Goal: Connect with others: Connect with others

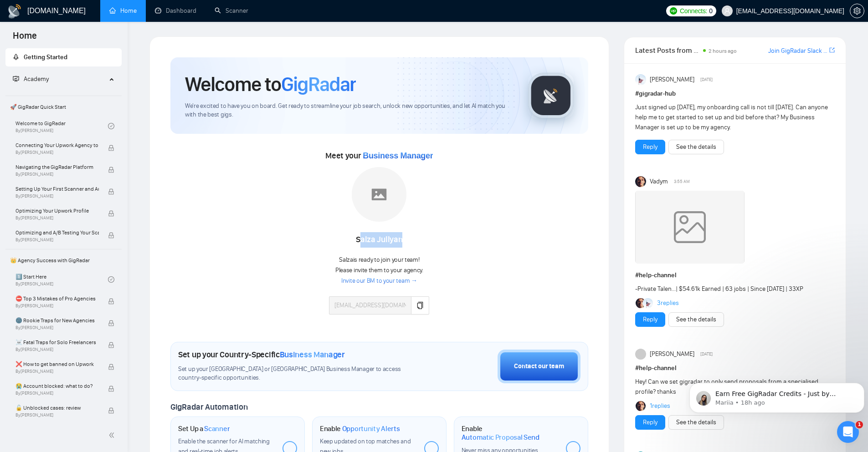
drag, startPoint x: 359, startPoint y: 241, endPoint x: 402, endPoint y: 241, distance: 42.8
click at [402, 241] on div "Salza Jullyan" at bounding box center [379, 239] width 100 height 15
click at [366, 241] on div "Salza Jullyan" at bounding box center [379, 239] width 100 height 15
drag, startPoint x: 353, startPoint y: 240, endPoint x: 407, endPoint y: 241, distance: 53.7
click at [407, 241] on div "Salza Jullyan" at bounding box center [379, 239] width 100 height 15
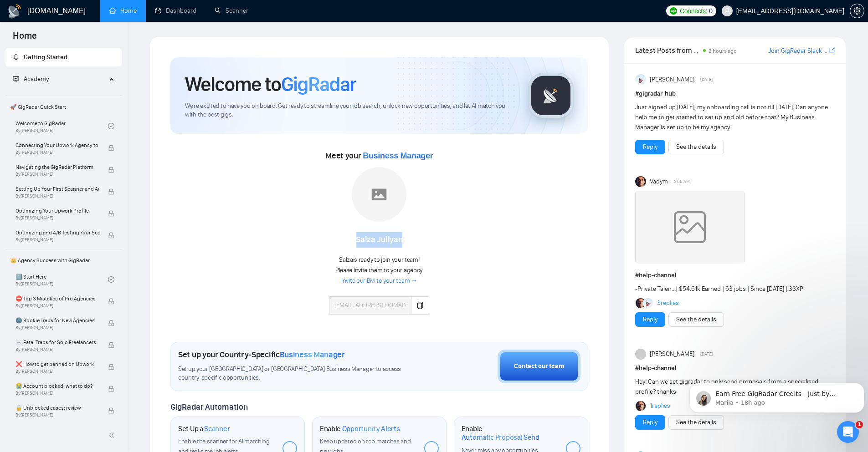
copy div "Salza Jullyan"
click at [847, 432] on icon "Open Intercom Messenger" at bounding box center [846, 431] width 15 height 15
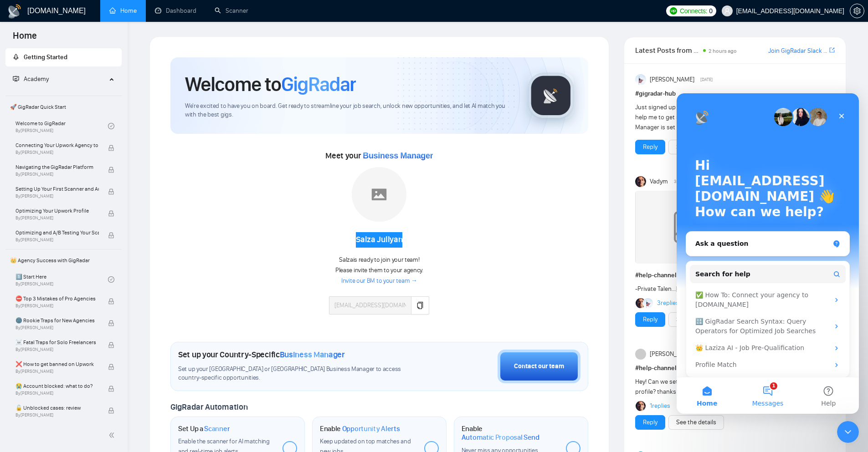
click at [767, 396] on button "1 Messages" at bounding box center [767, 396] width 61 height 36
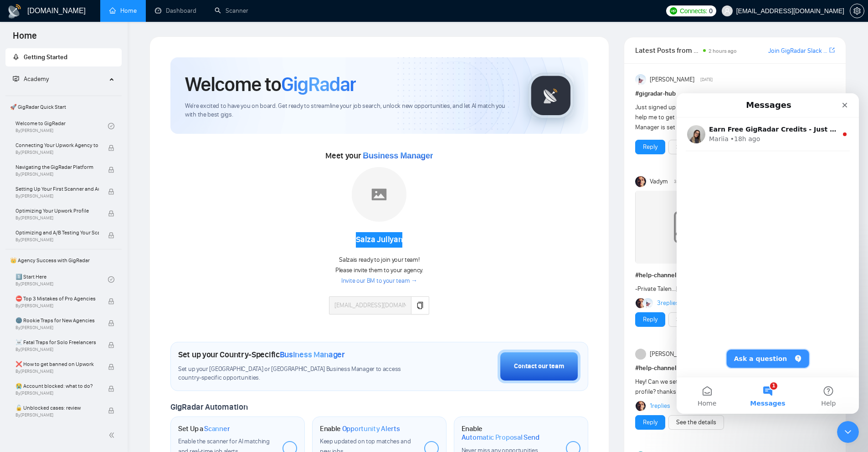
click at [772, 358] on button "Ask a question" at bounding box center [767, 359] width 82 height 18
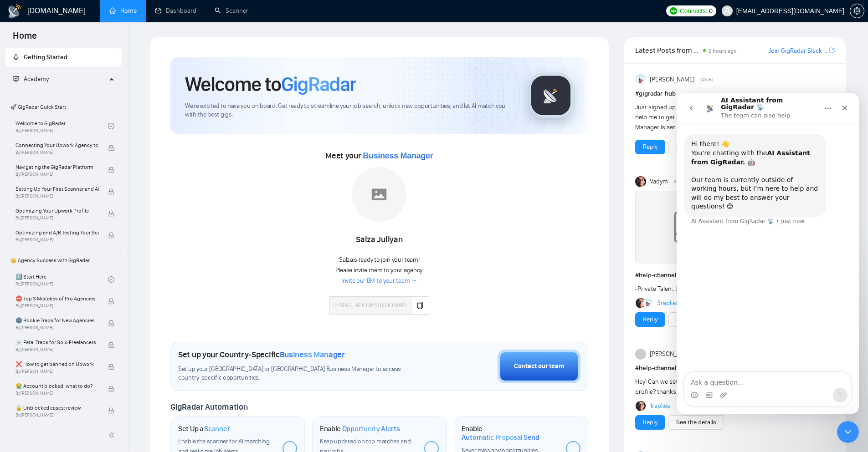
click at [484, 287] on div "Meet your Business Manager Salza Jullyan Salza is ready to join your team! Plea…" at bounding box center [379, 235] width 418 height 175
click at [400, 283] on link "Invite our BM to your team →" at bounding box center [379, 281] width 76 height 9
click at [387, 282] on link "Invite our BM to your team →" at bounding box center [379, 281] width 76 height 9
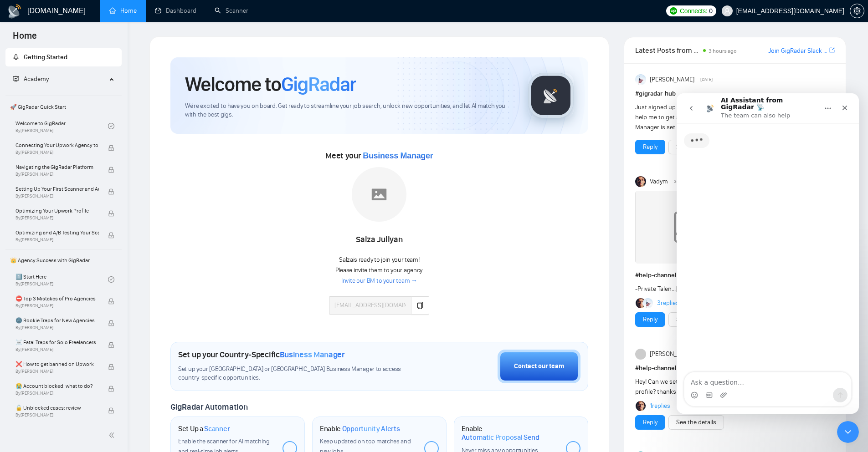
click at [372, 240] on div "Salza Jullyan" at bounding box center [379, 239] width 100 height 15
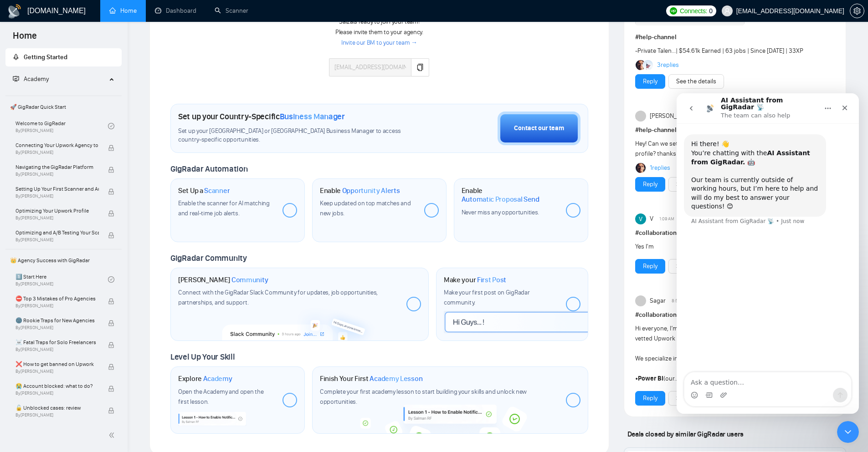
scroll to position [319, 0]
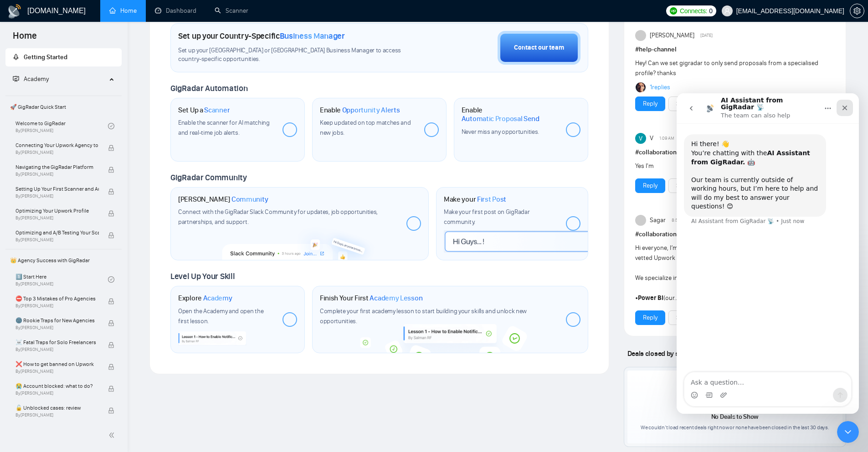
click at [852, 107] on div "Close" at bounding box center [844, 108] width 16 height 16
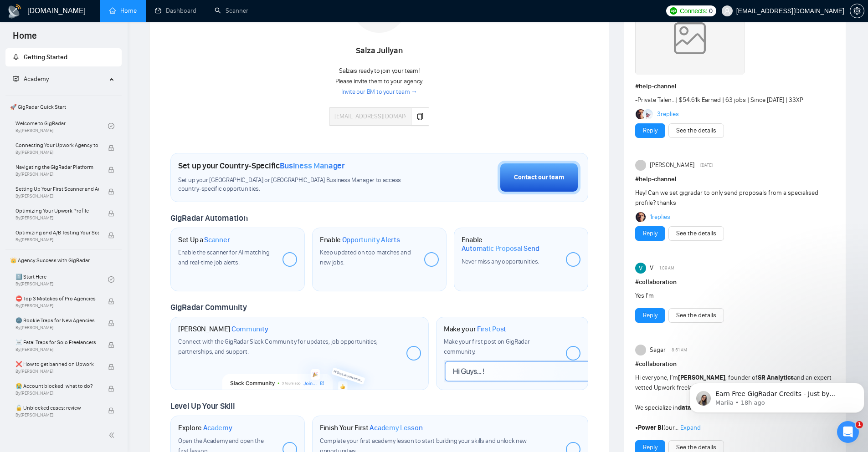
scroll to position [182, 0]
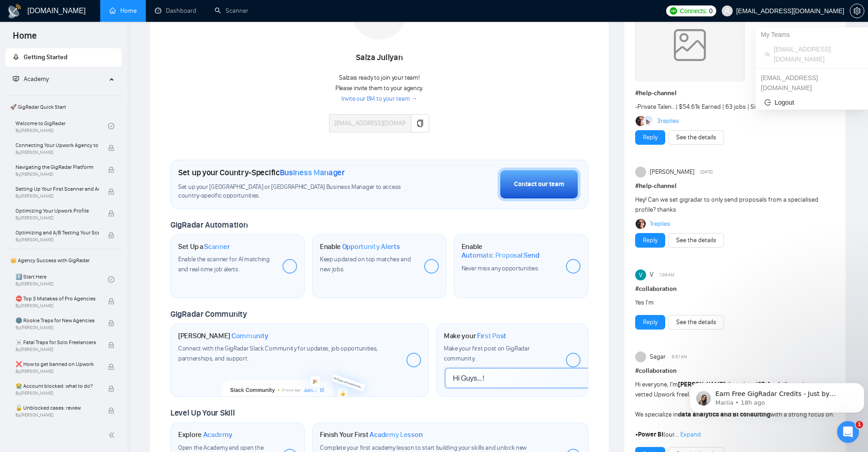
click at [813, 6] on span "[EMAIL_ADDRESS][DOMAIN_NAME]" at bounding box center [782, 10] width 133 height 29
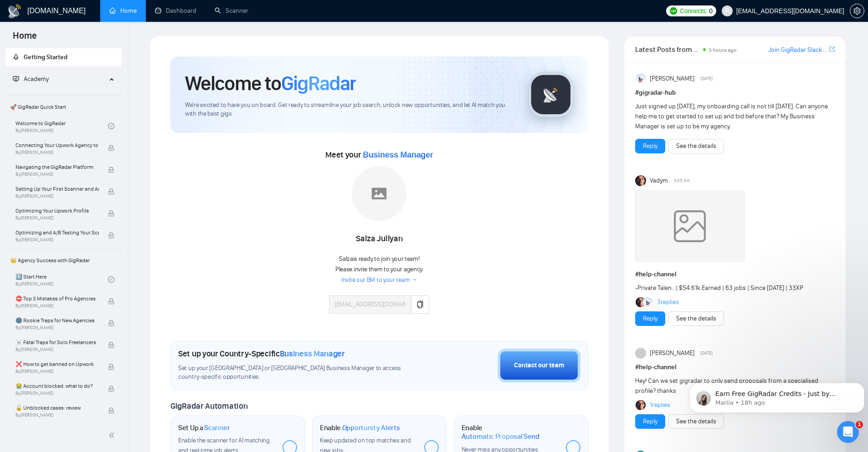
scroll to position [0, 0]
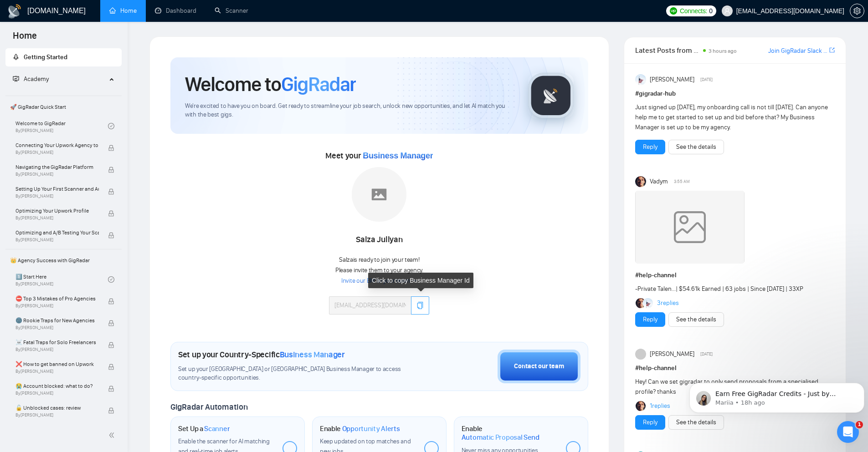
click at [420, 306] on icon "copy" at bounding box center [419, 305] width 7 height 7
